Goal: Use online tool/utility: Utilize a website feature to perform a specific function

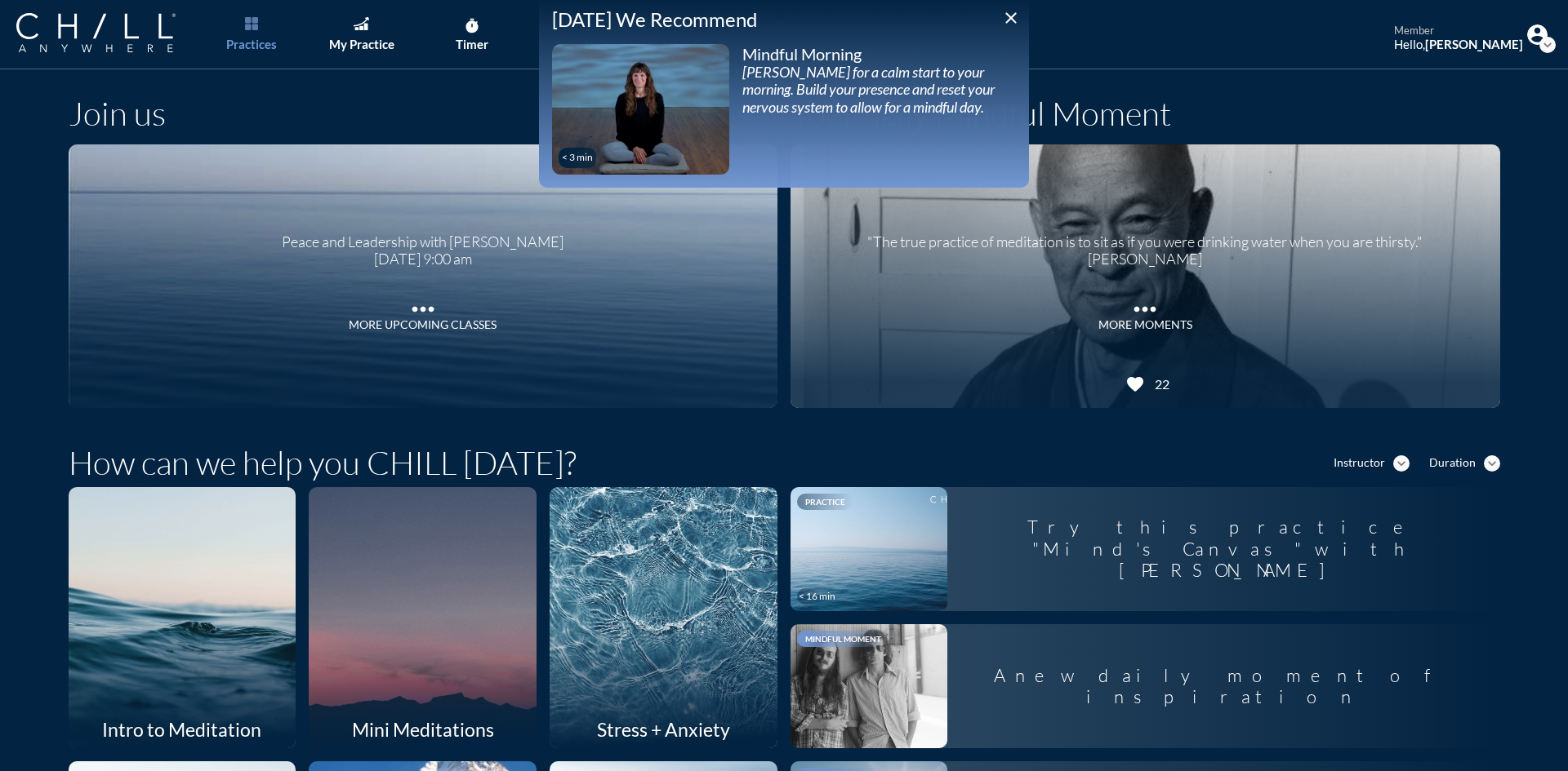
click at [1007, 25] on icon "close" at bounding box center [1011, 17] width 19 height 19
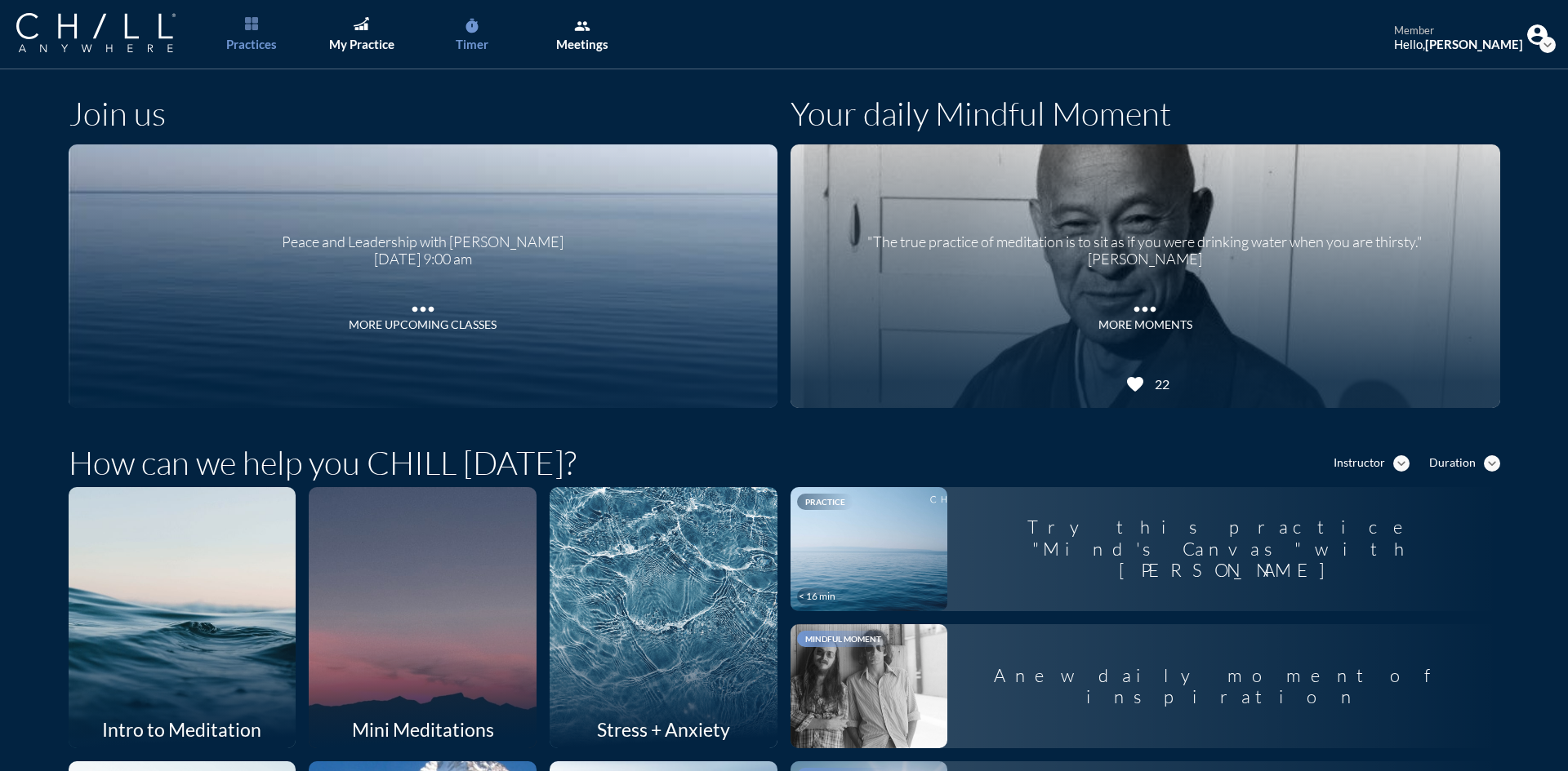
click at [468, 37] on div "Timer" at bounding box center [472, 44] width 32 height 15
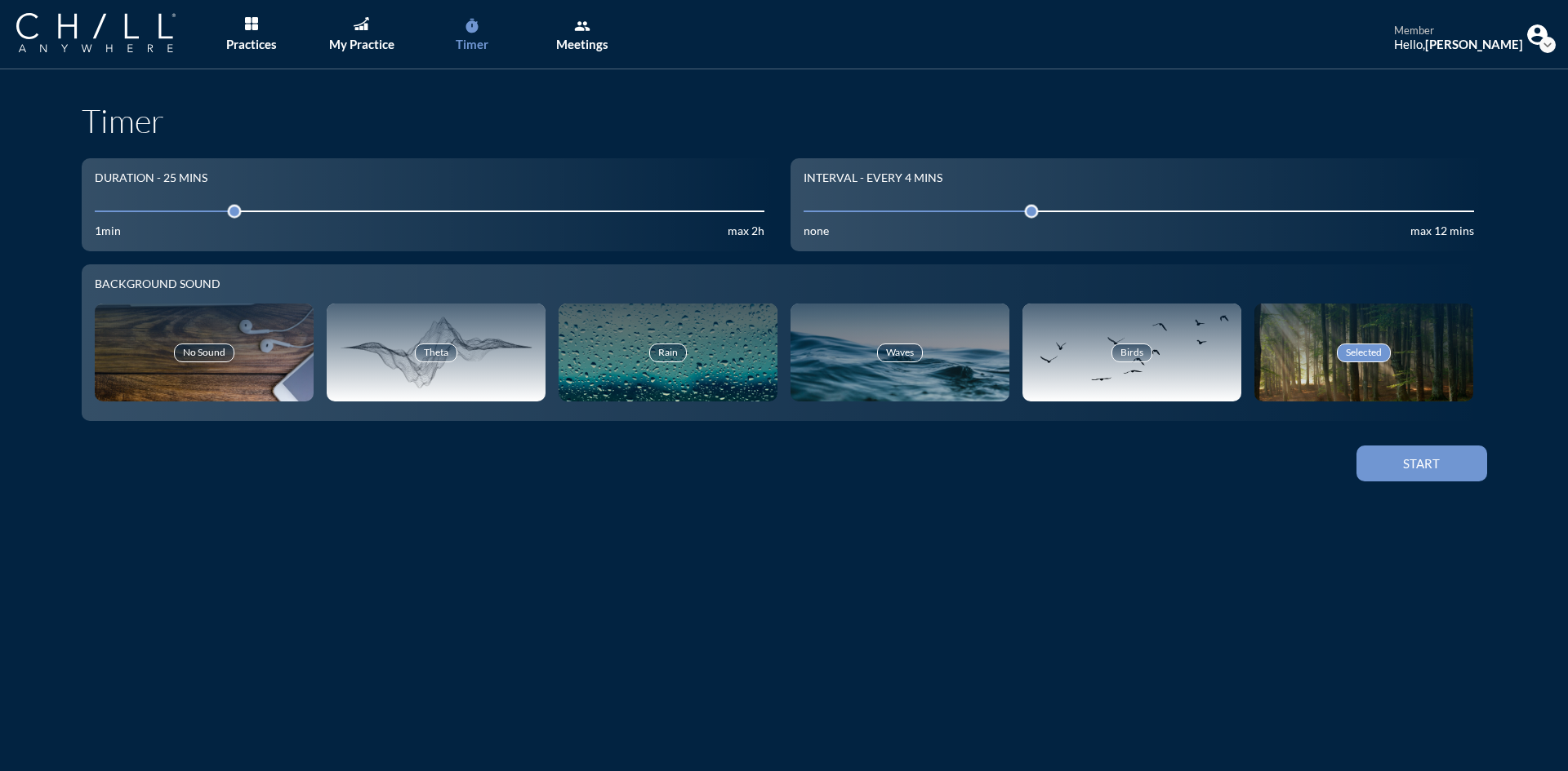
click at [157, 211] on input "25" at bounding box center [430, 211] width 671 height 16
drag, startPoint x: 157, startPoint y: 211, endPoint x: 139, endPoint y: 212, distance: 18.0
click at [139, 212] on div at bounding box center [150, 211] width 23 height 23
click at [370, 44] on div "My Practice" at bounding box center [362, 44] width 66 height 15
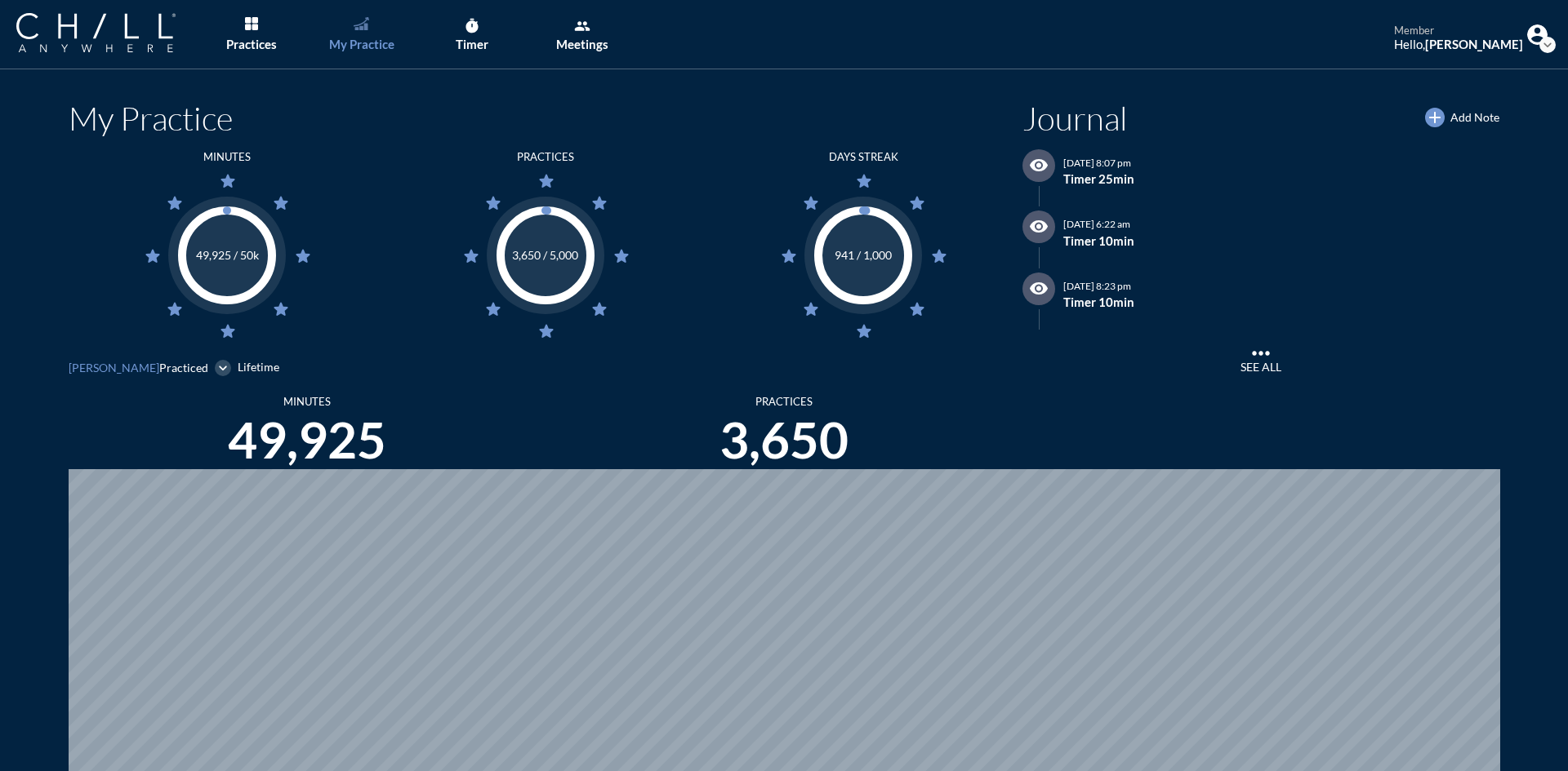
scroll to position [771, 1556]
click at [473, 39] on div "Timer" at bounding box center [472, 44] width 32 height 15
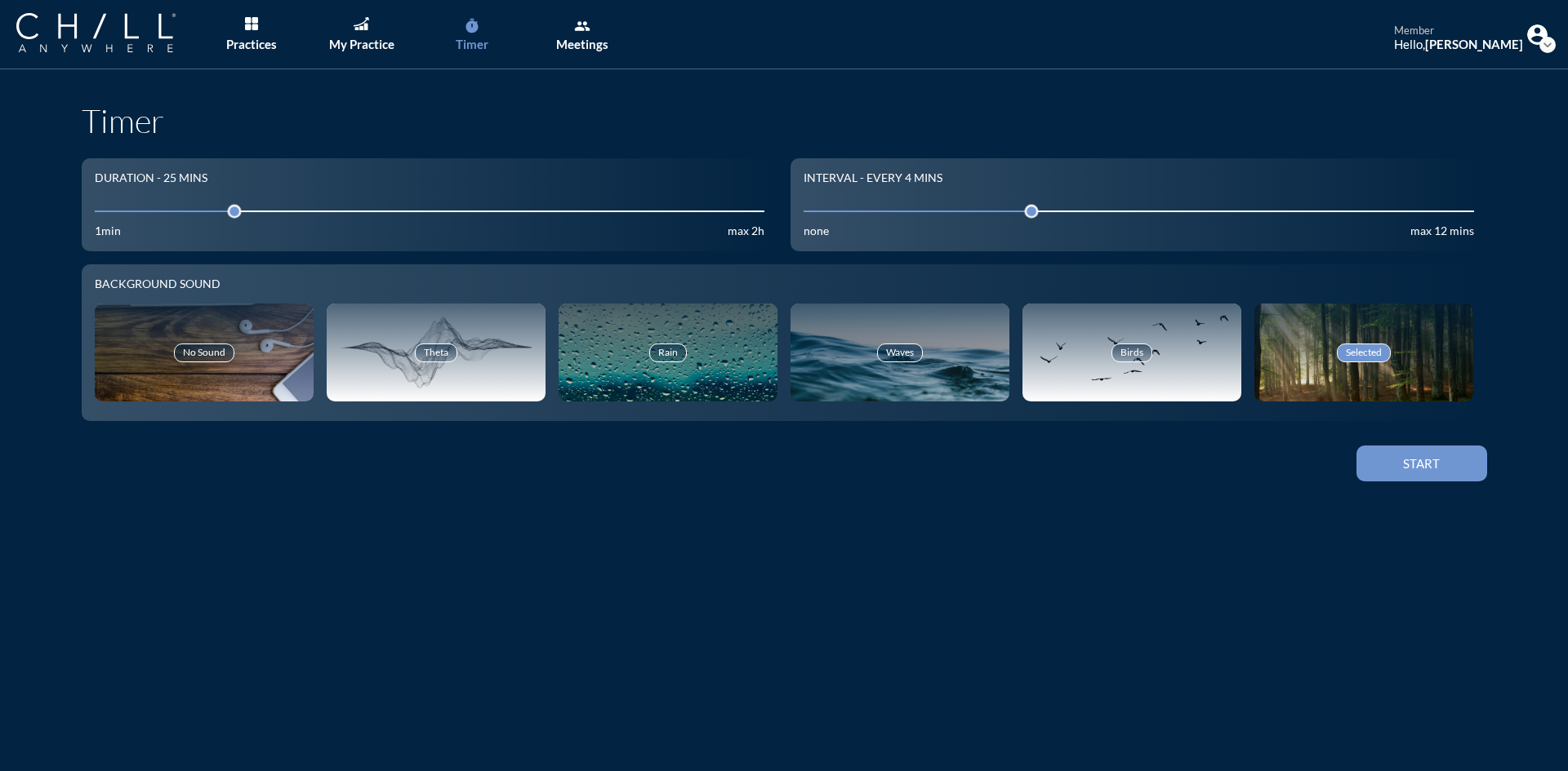
drag, startPoint x: 126, startPoint y: 203, endPoint x: 131, endPoint y: 210, distance: 8.6
click at [127, 203] on div "25" at bounding box center [430, 211] width 671 height 26
click at [131, 210] on input "25" at bounding box center [430, 211] width 671 height 16
drag, startPoint x: 131, startPoint y: 210, endPoint x: 140, endPoint y: 213, distance: 9.5
click at [140, 213] on div at bounding box center [150, 211] width 23 height 23
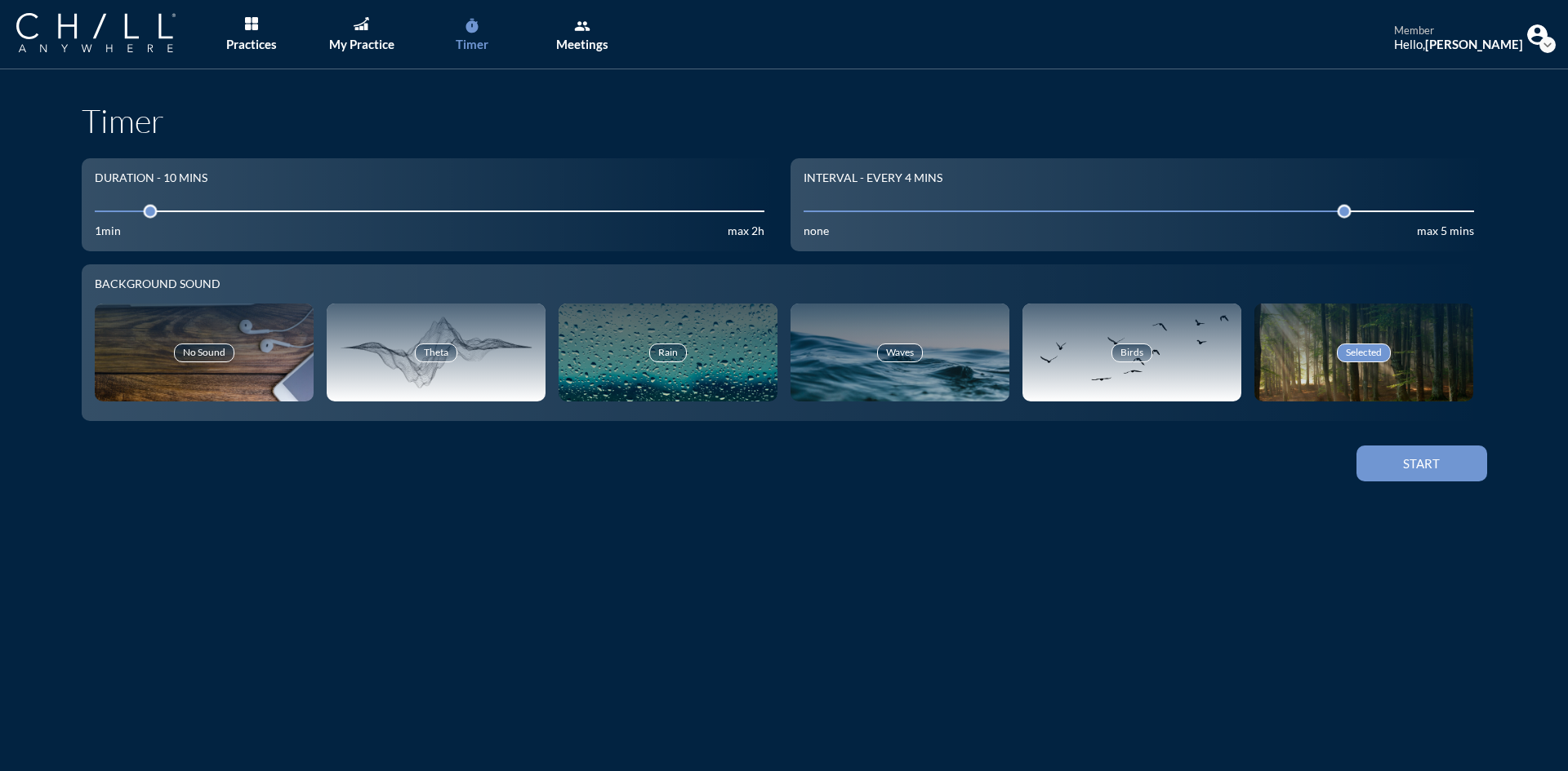
click at [1439, 473] on button "Start" at bounding box center [1422, 463] width 131 height 36
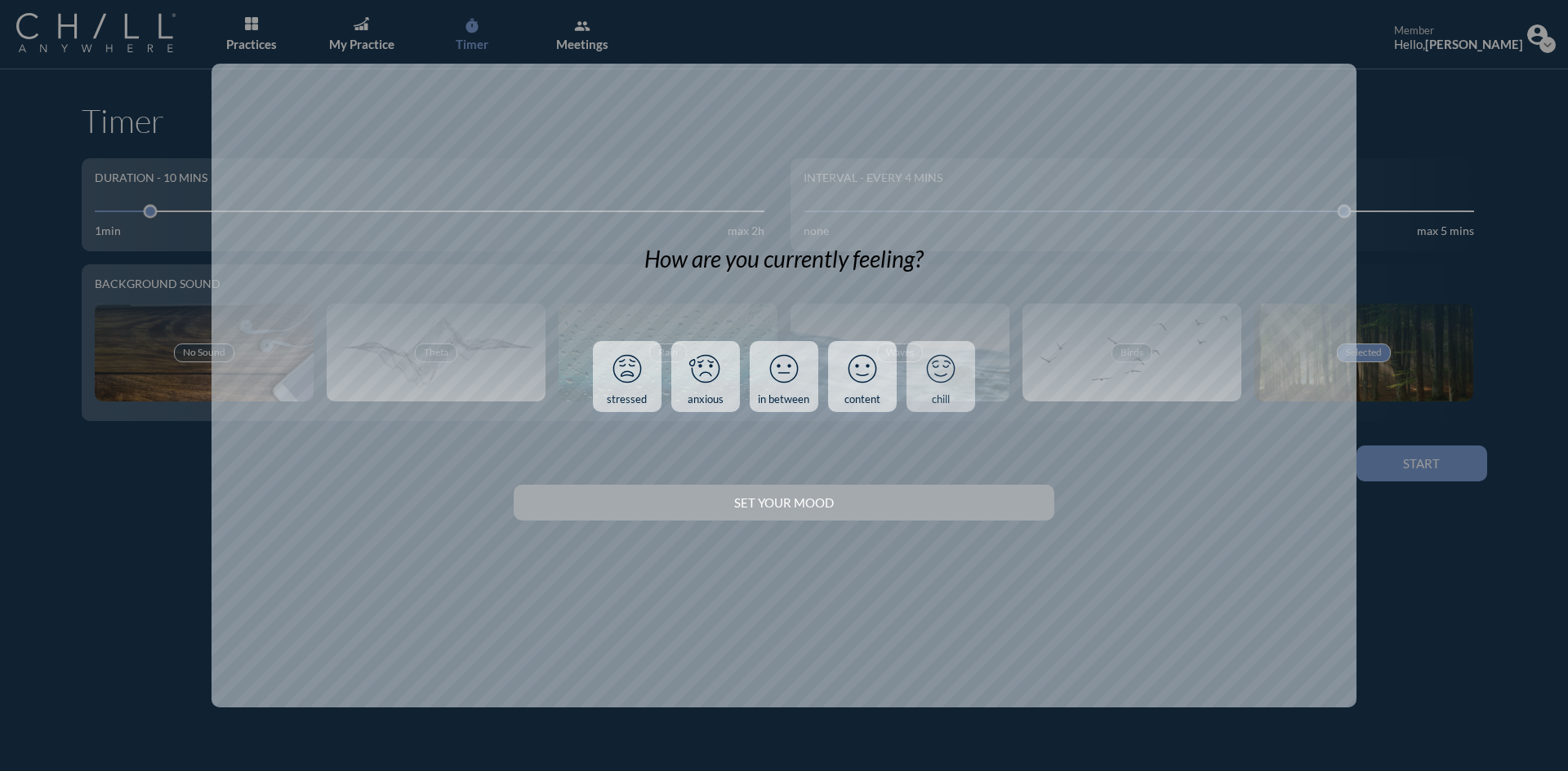
click at [936, 384] on icon at bounding box center [941, 368] width 43 height 43
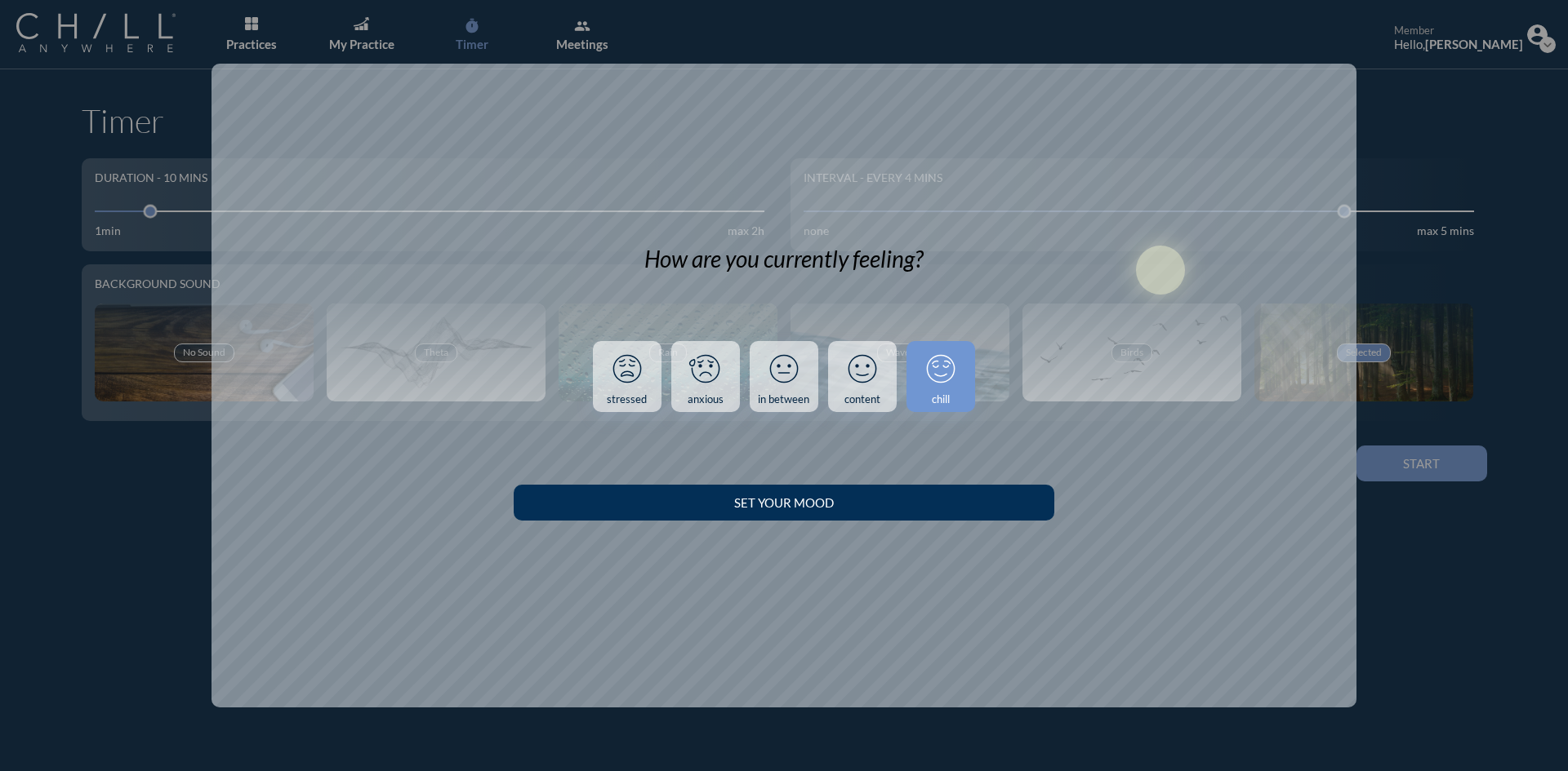
click at [889, 499] on div "Set your Mood" at bounding box center [784, 502] width 483 height 15
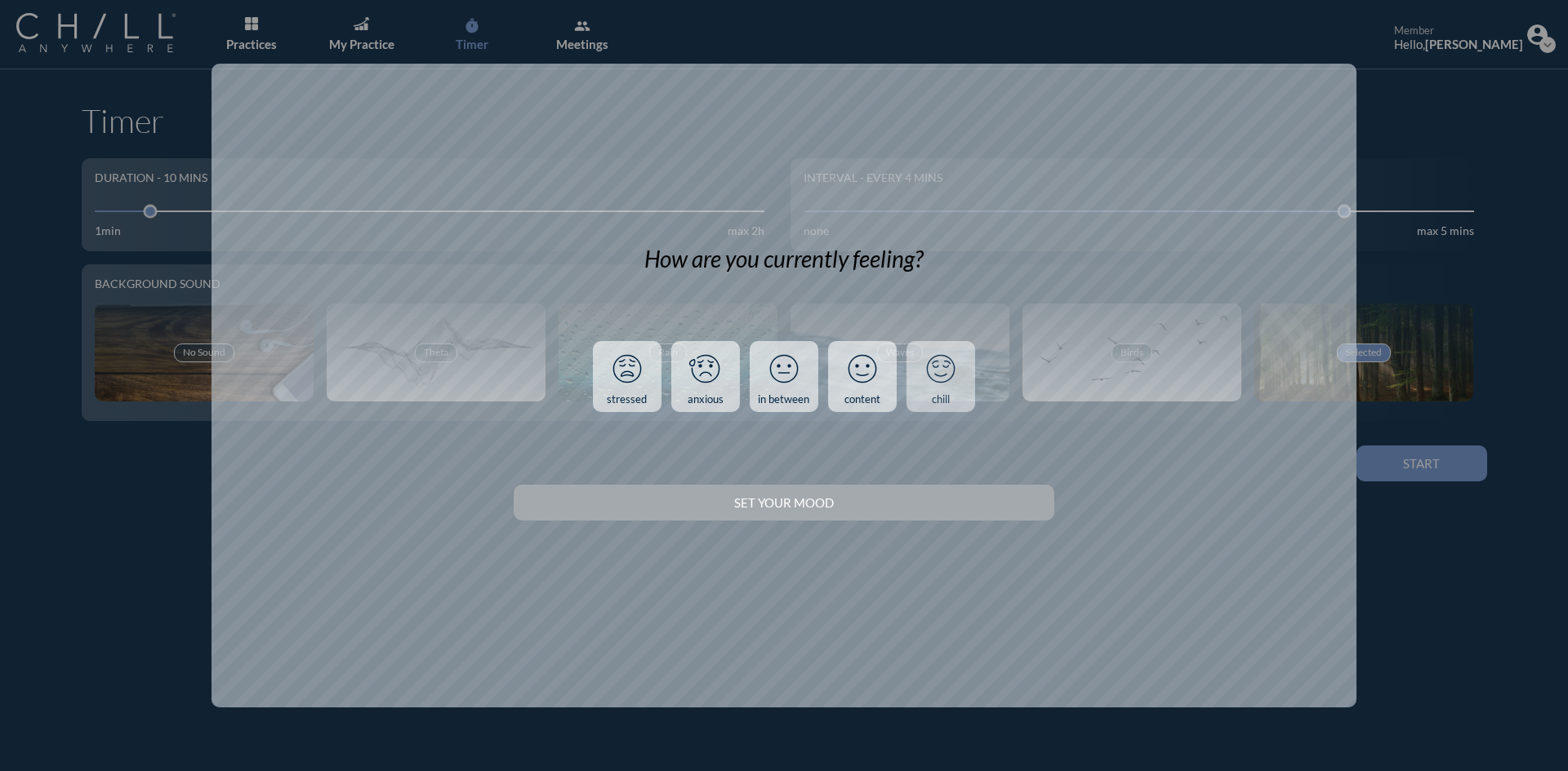
click at [959, 403] on link "chill" at bounding box center [941, 377] width 69 height 72
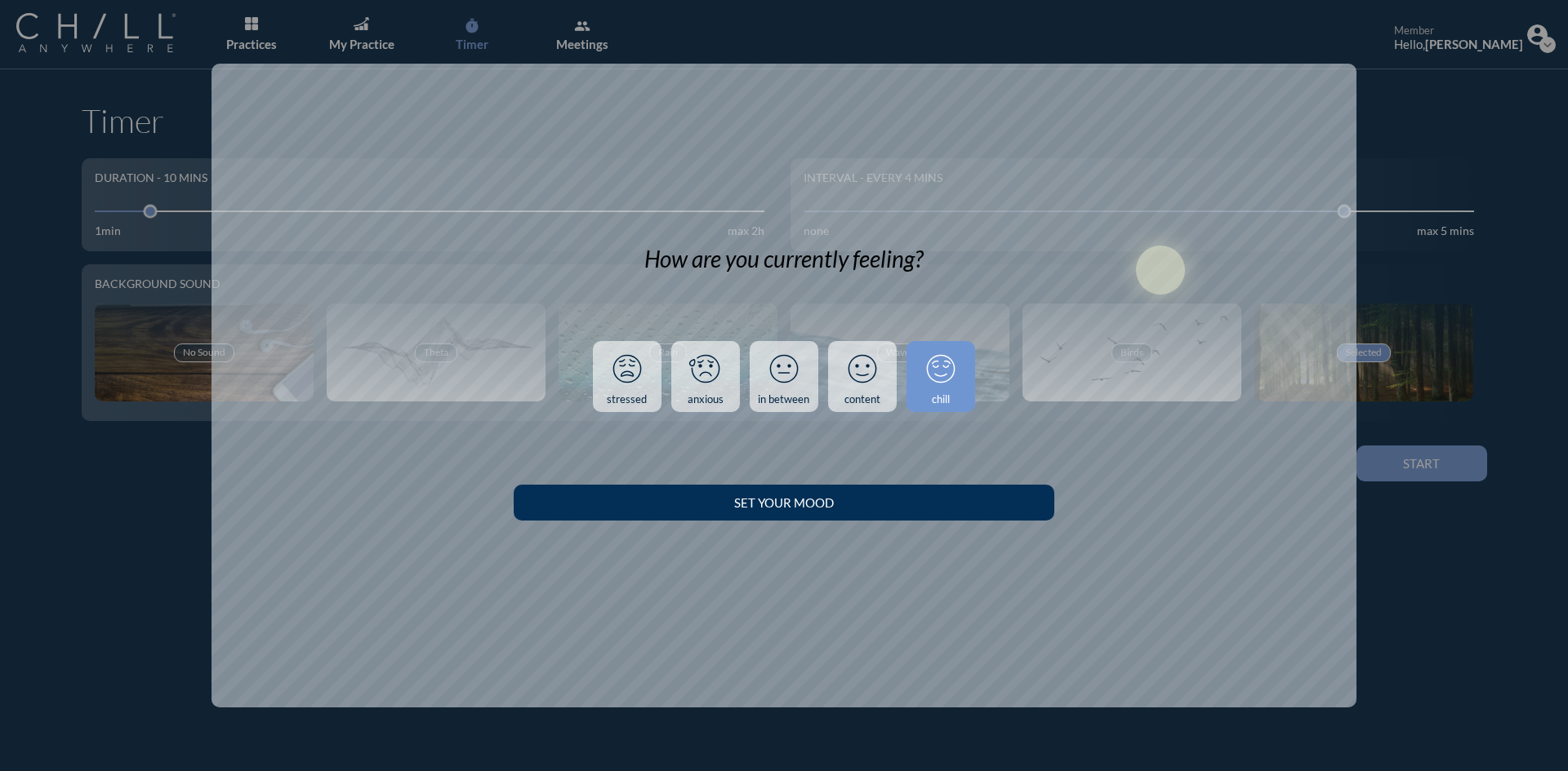
click at [938, 501] on div "Set your Mood" at bounding box center [784, 502] width 483 height 15
